Goal: Task Accomplishment & Management: Manage account settings

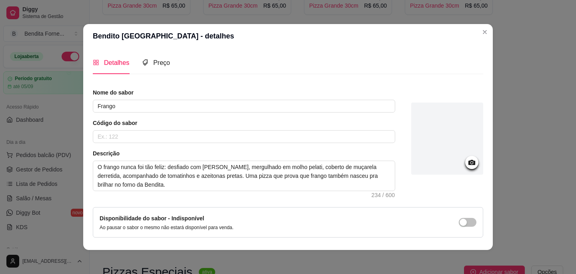
scroll to position [26, 0]
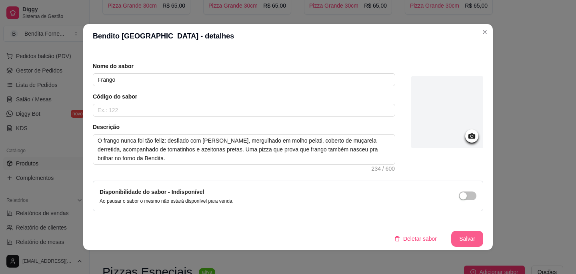
click at [474, 235] on button "Salvar" at bounding box center [468, 239] width 32 height 16
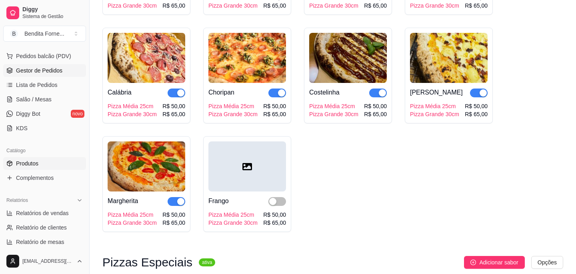
click at [44, 73] on span "Gestor de Pedidos" at bounding box center [39, 70] width 46 height 8
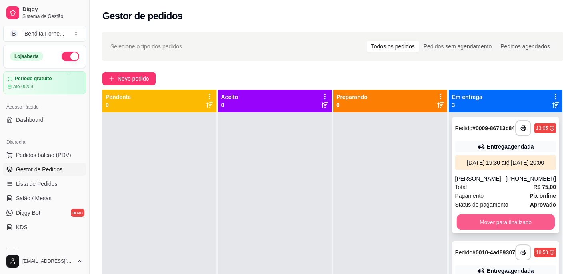
click at [501, 230] on button "Mover para finalizado" at bounding box center [506, 222] width 98 height 16
click at [501, 230] on button "Mover para finalizado" at bounding box center [506, 222] width 101 height 16
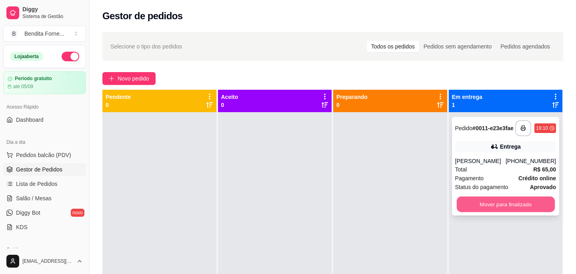
click at [500, 205] on button "Mover para finalizado" at bounding box center [506, 205] width 98 height 16
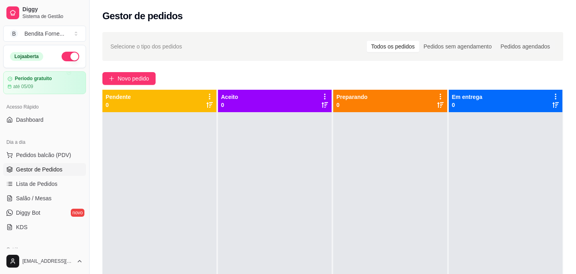
click at [36, 167] on span "Gestor de Pedidos" at bounding box center [39, 169] width 46 height 8
